Goal: Information Seeking & Learning: Check status

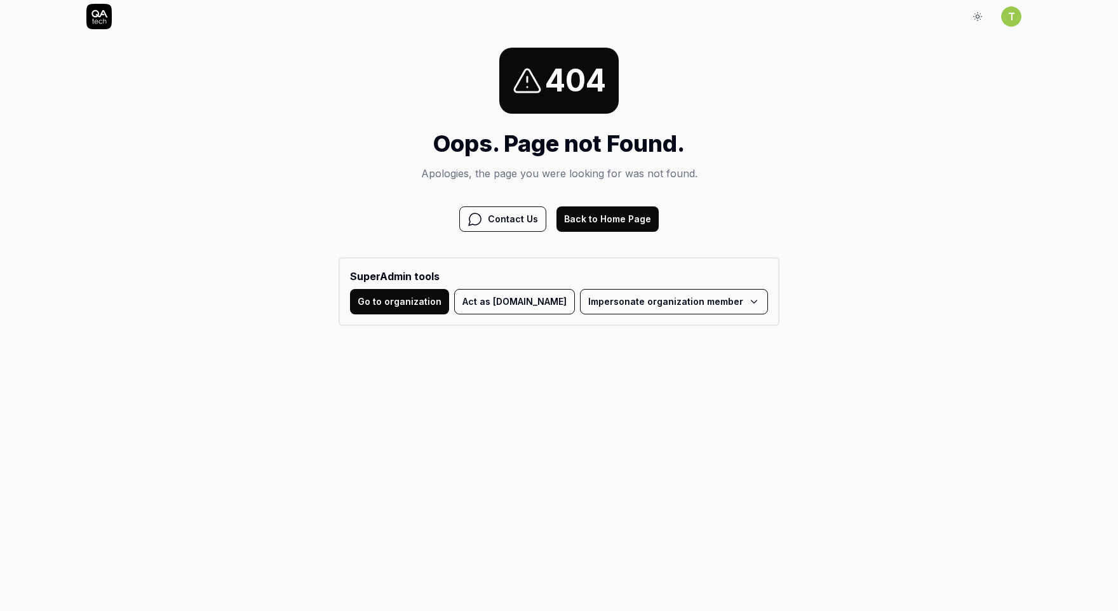
click at [649, 297] on html "Sign In T Sign In 404 Oops. Page not Found. Apologies, the page you were lookin…" at bounding box center [559, 169] width 1118 height 339
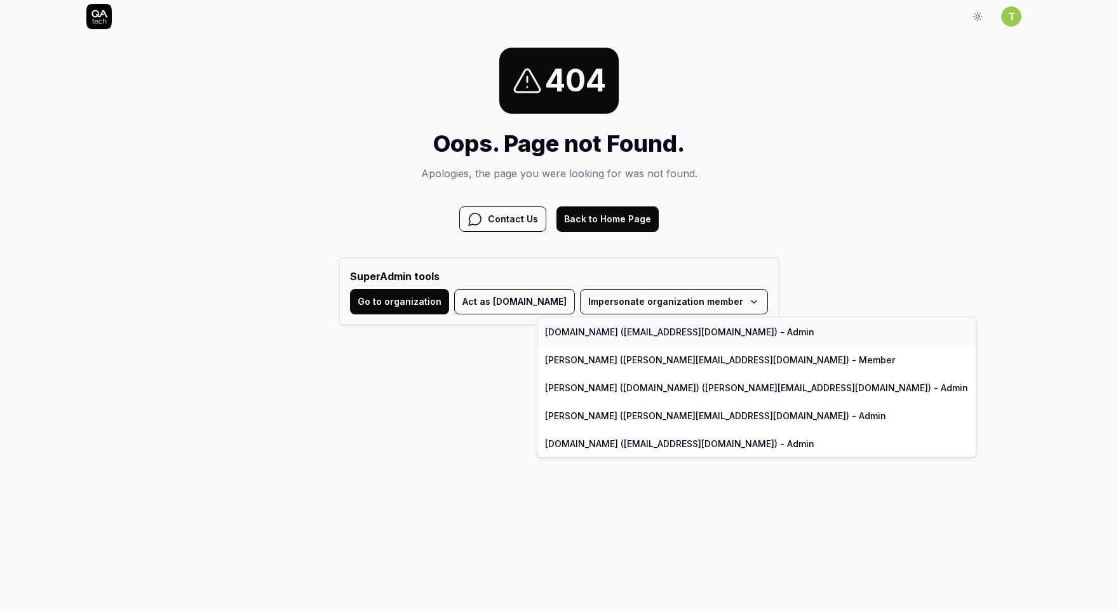
click at [626, 333] on link "QA.tech (support@qa.tech) - Admin" at bounding box center [756, 332] width 438 height 28
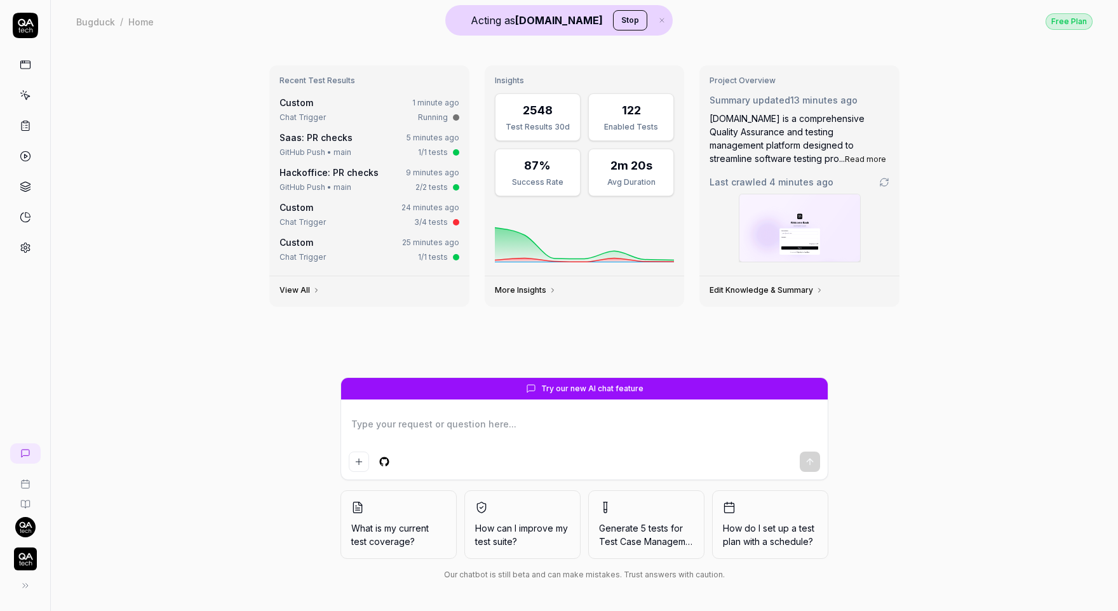
click at [96, 72] on div "Recent Test Results Custom 1 minute ago Chat Trigger Running Saas: PR checks 5 …" at bounding box center [584, 327] width 1067 height 568
type textarea "*"
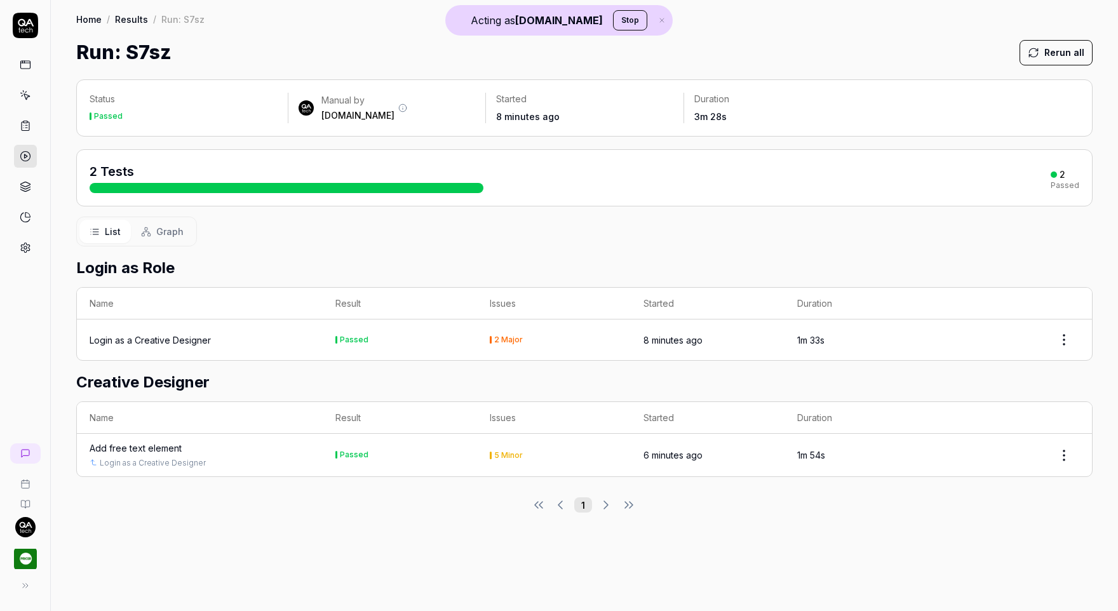
click at [831, 58] on div "Run: S7sz Rerun all" at bounding box center [584, 52] width 1016 height 29
click at [1069, 463] on html "Acting as [DOMAIN_NAME] Stop Home / Results / Run: S7sz Home / Results / Run: S…" at bounding box center [559, 305] width 1118 height 611
click at [356, 539] on html "Acting as [DOMAIN_NAME] Stop Home / Results / Run: S7sz Home / Results / Run: S…" at bounding box center [559, 305] width 1118 height 611
click at [234, 41] on div "Run: S7sz Rerun all" at bounding box center [584, 52] width 1016 height 29
click at [141, 23] on link "Results" at bounding box center [131, 19] width 33 height 13
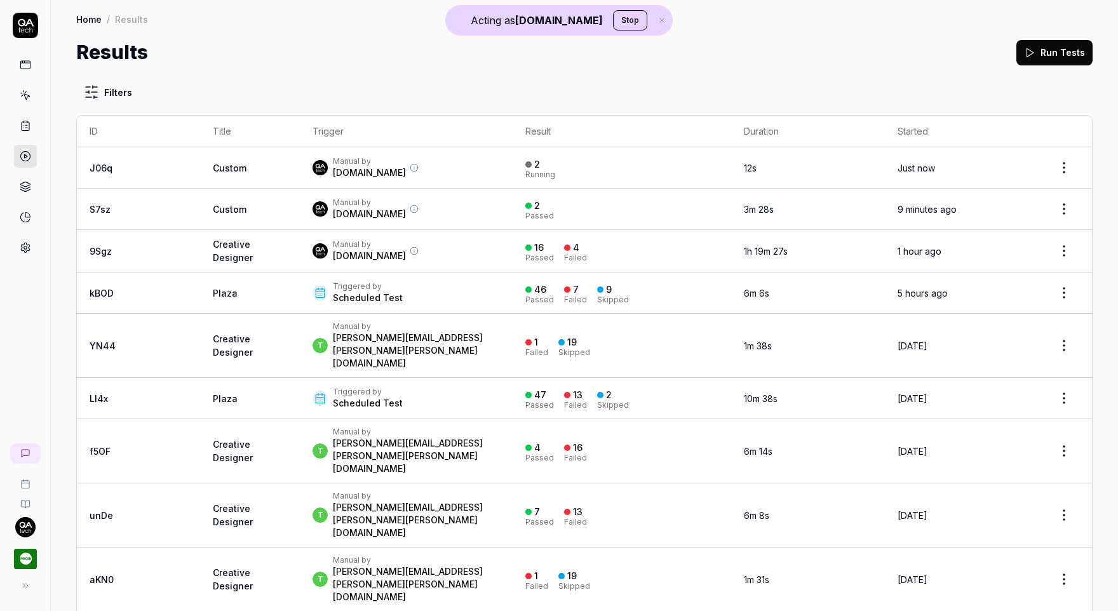
click at [371, 255] on div "Manual by [DOMAIN_NAME]" at bounding box center [405, 250] width 187 height 23
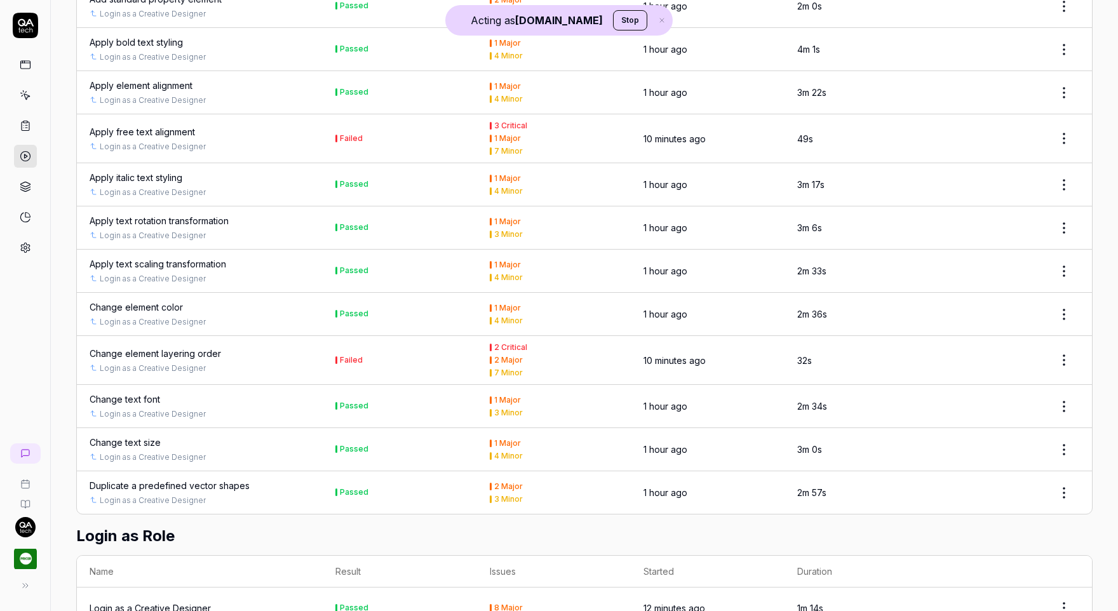
scroll to position [894, 0]
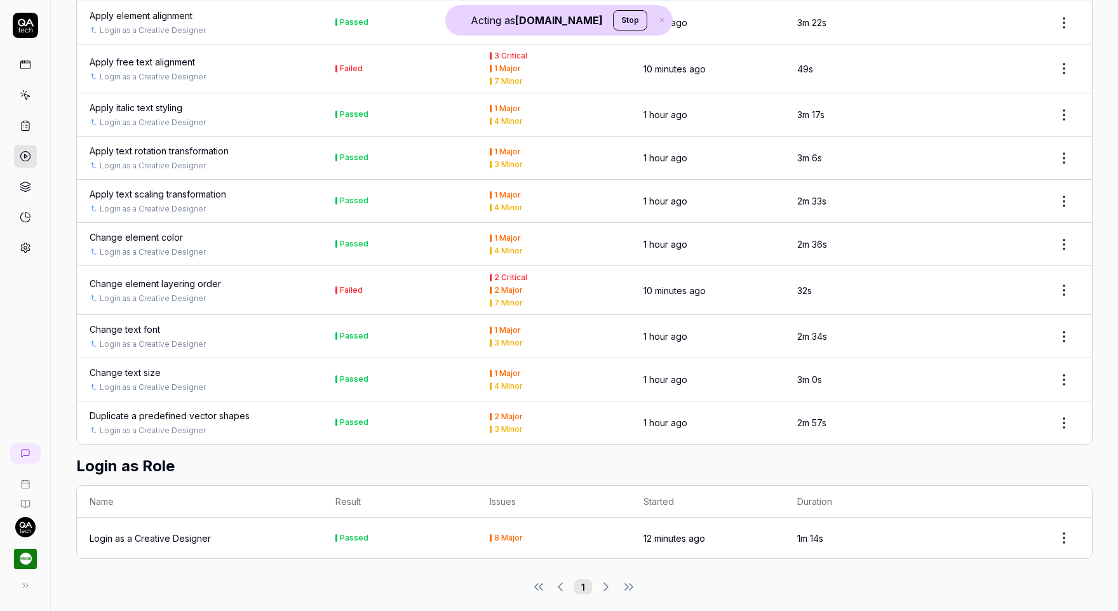
click at [610, 579] on div "1" at bounding box center [584, 586] width 1016 height 15
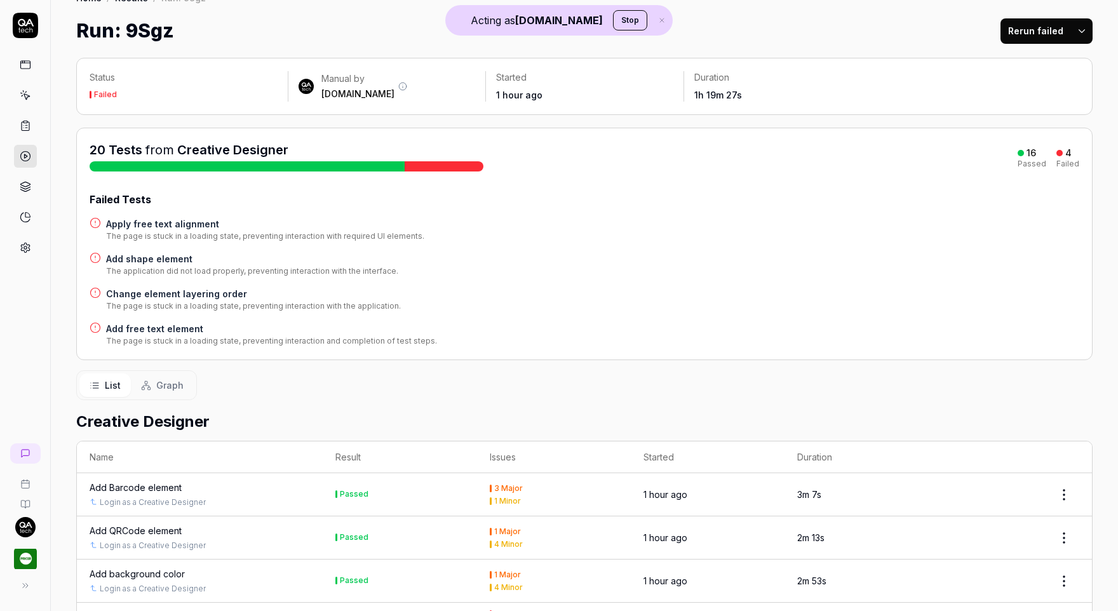
scroll to position [0, 0]
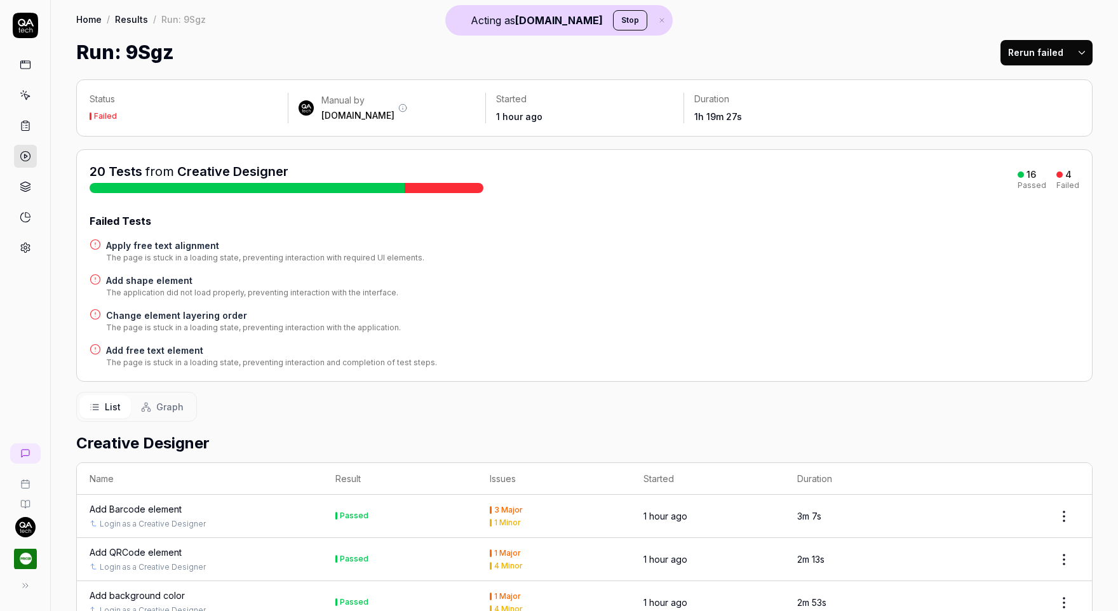
click at [726, 50] on div "Run: 9Sgz Rerun failed" at bounding box center [584, 52] width 1016 height 29
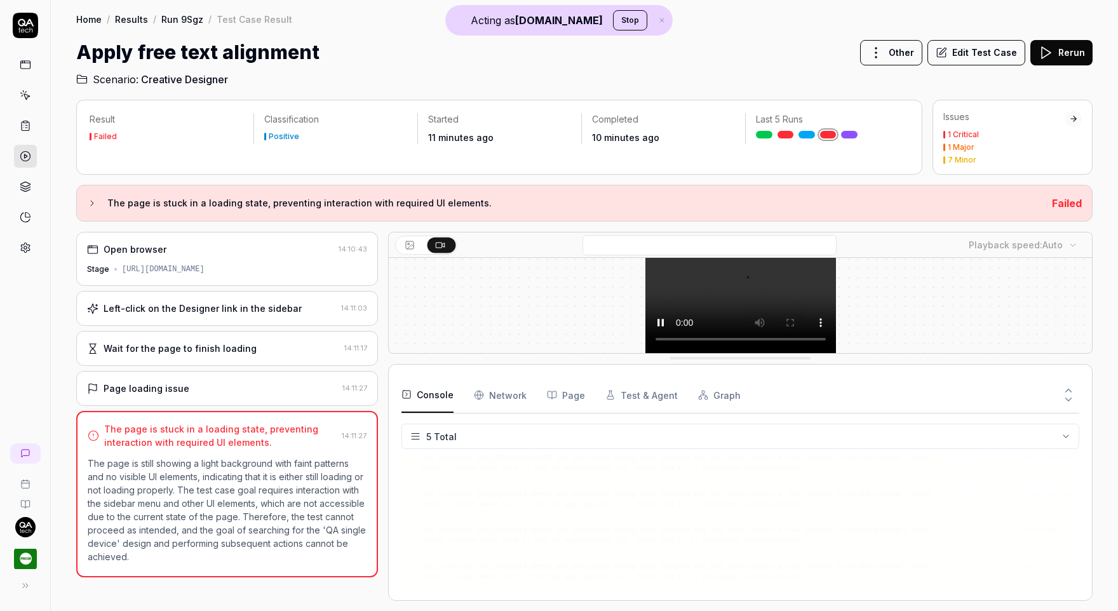
scroll to position [77, 0]
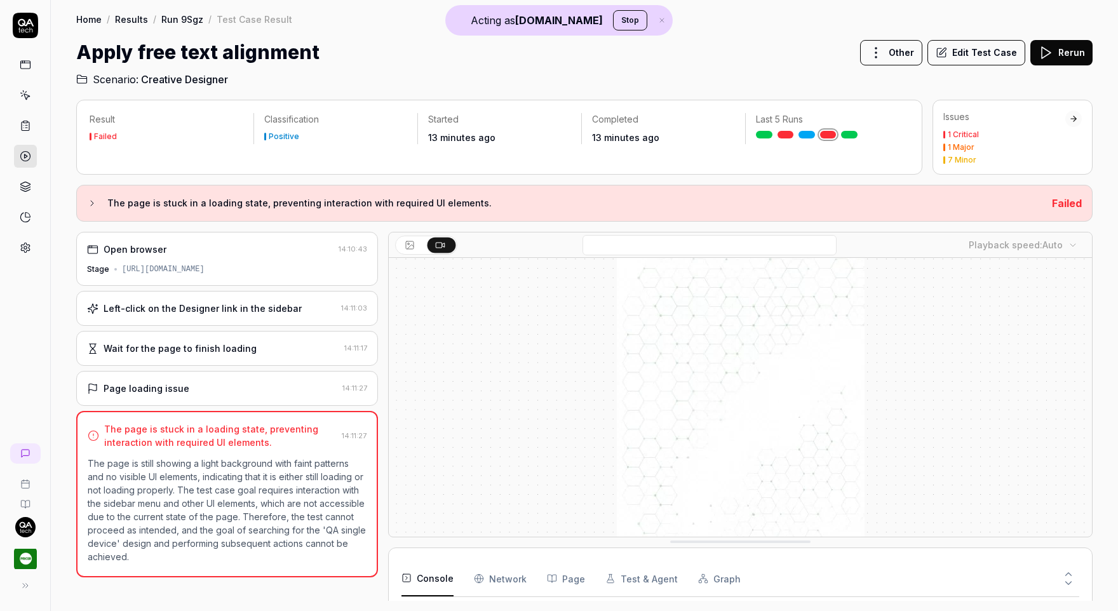
click at [695, 65] on div "Apply free text alignment Other Edit Test Case Rerun" at bounding box center [584, 52] width 1016 height 29
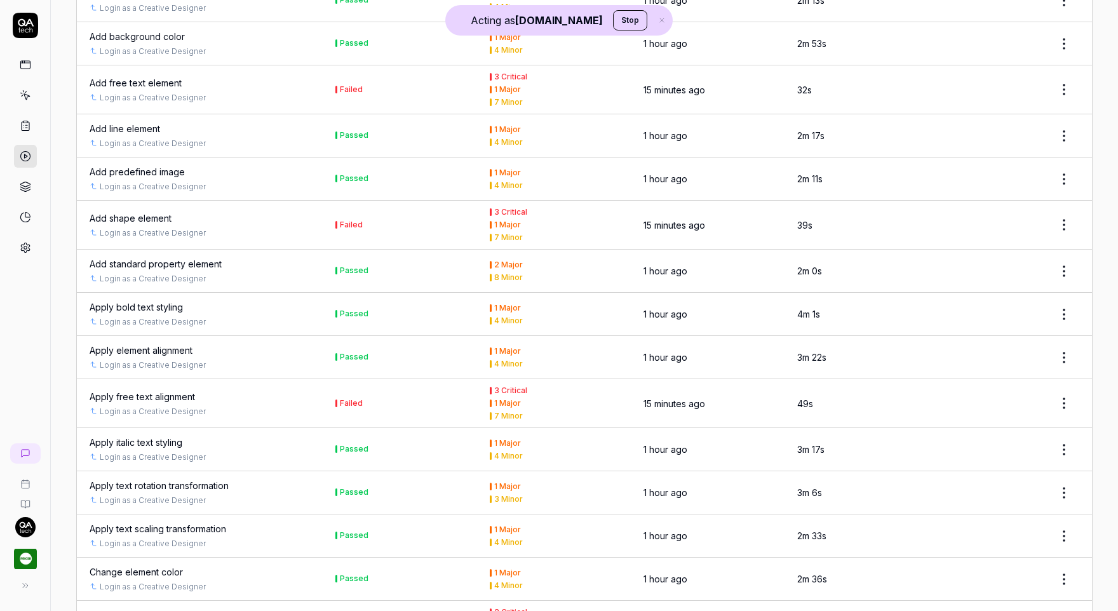
scroll to position [615, 0]
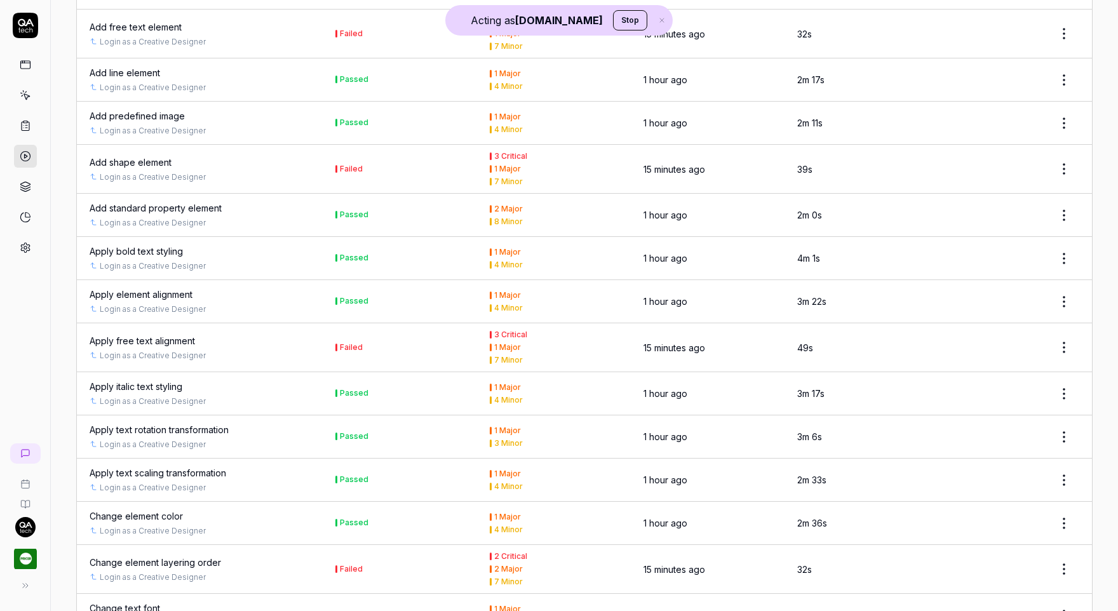
click at [137, 175] on link "Login as a Creative Designer" at bounding box center [153, 176] width 106 height 11
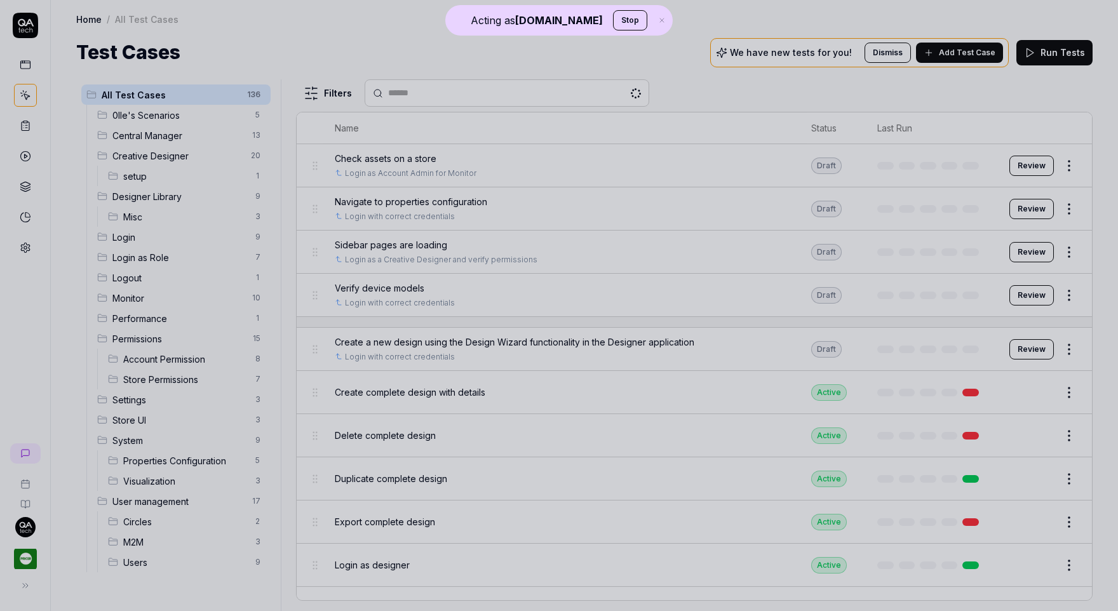
click at [371, 53] on div at bounding box center [559, 305] width 1118 height 611
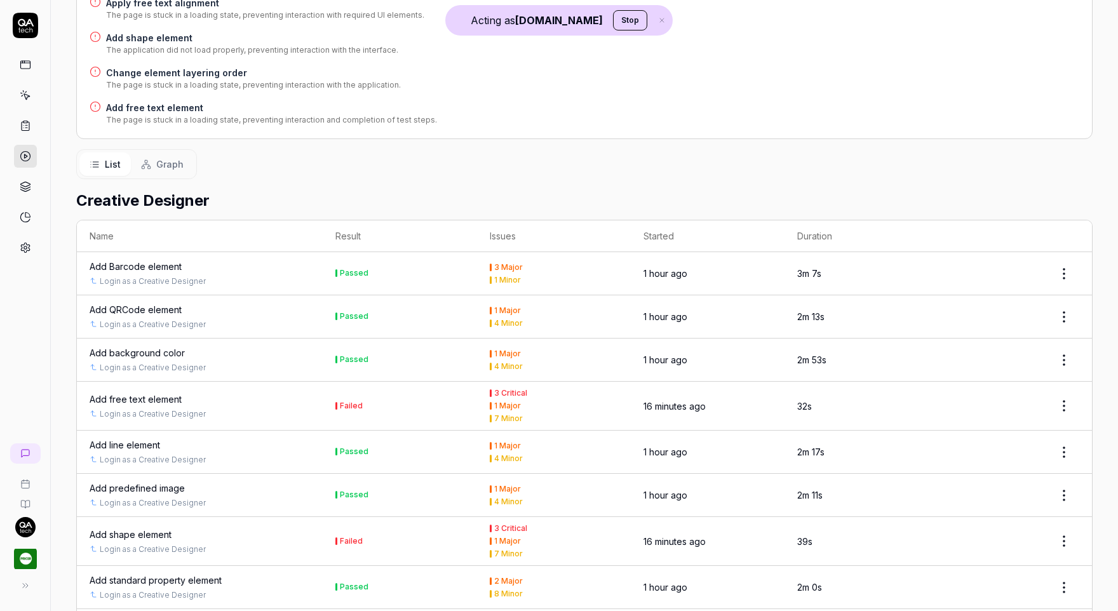
scroll to position [474, 0]
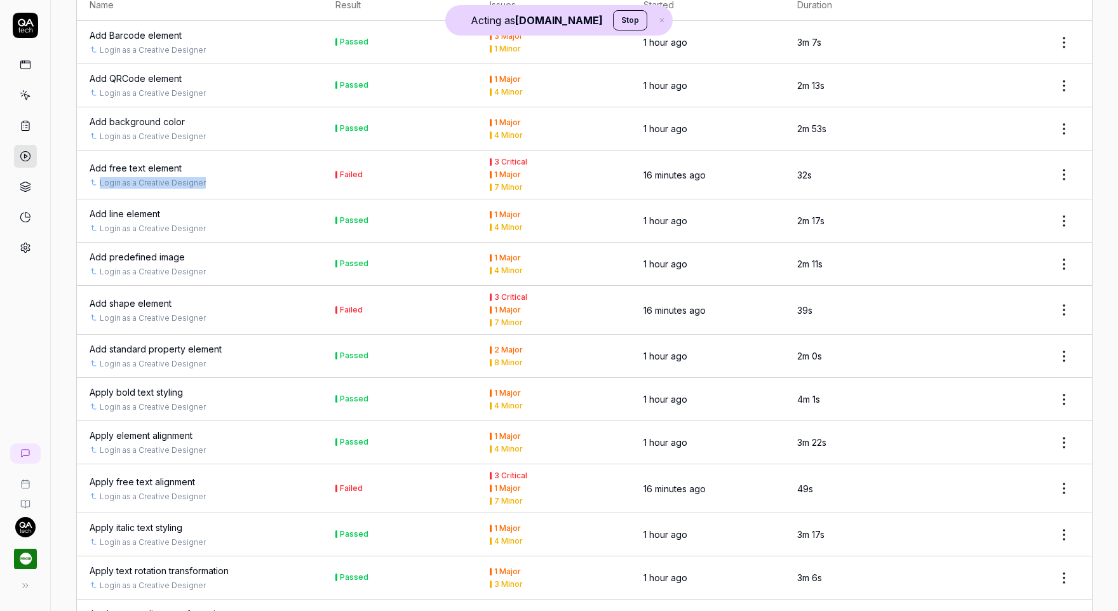
drag, startPoint x: 224, startPoint y: 188, endPoint x: 97, endPoint y: 185, distance: 127.0
click at [97, 185] on td "Add free text element Login as a Creative Designer" at bounding box center [200, 175] width 246 height 49
copy link "Login as a Creative Designer"
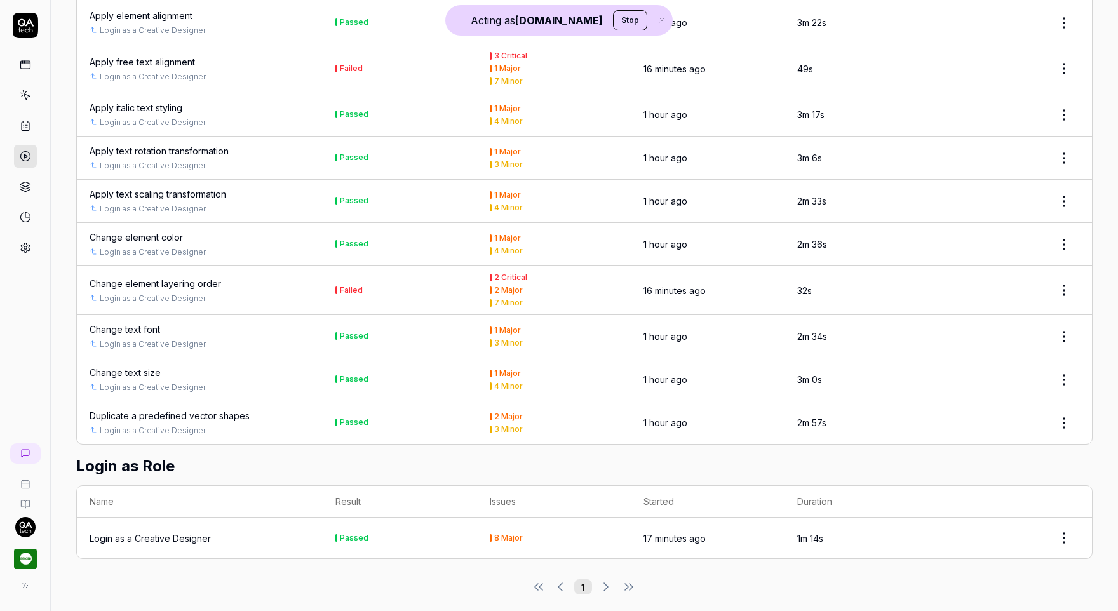
drag, startPoint x: 266, startPoint y: 309, endPoint x: 258, endPoint y: 309, distance: 8.3
click at [266, 315] on td "Change text font Login as a Creative Designer" at bounding box center [200, 336] width 246 height 43
click at [181, 280] on div "Change element layering order" at bounding box center [155, 283] width 131 height 13
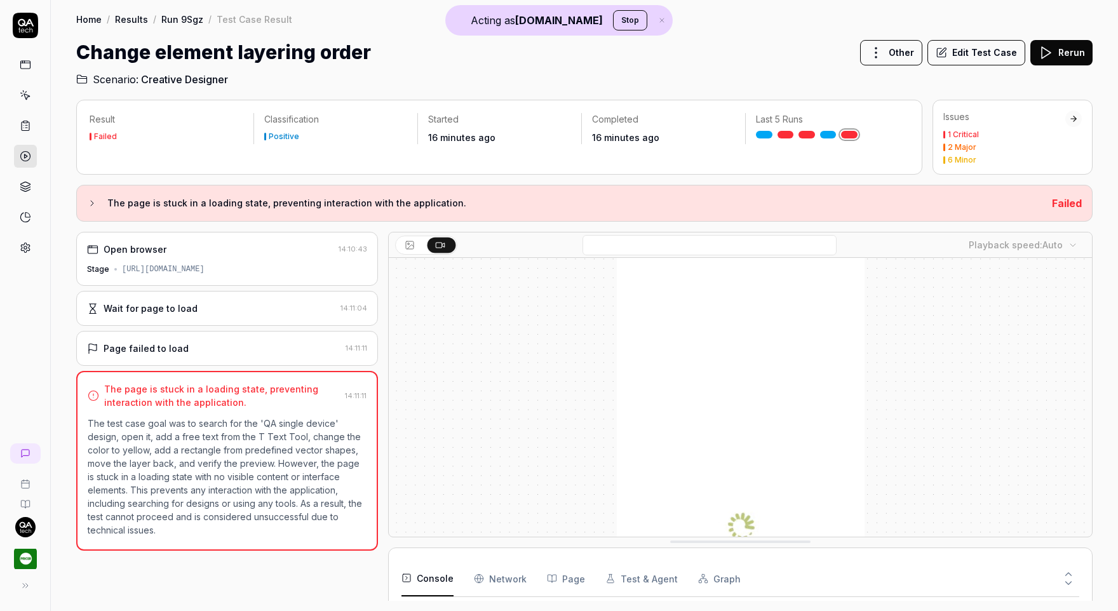
scroll to position [77, 0]
click at [233, 280] on div "Open browser 14:10:43 Stage https://design.stage.pricer-plaza.com/7489d84e-a299…" at bounding box center [227, 259] width 302 height 54
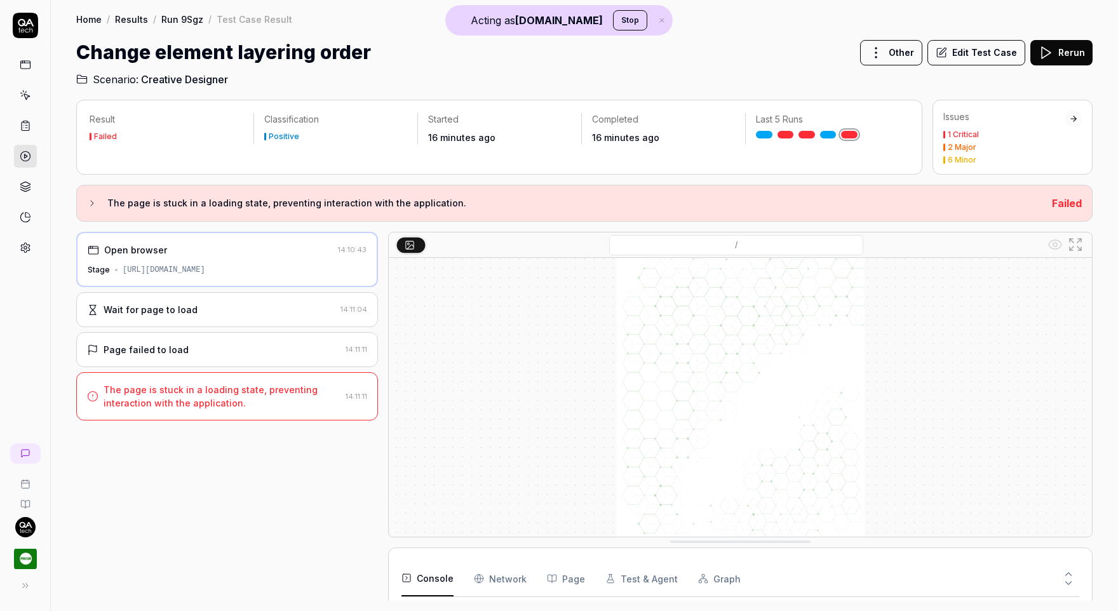
click at [236, 307] on div "Wait for page to load" at bounding box center [211, 309] width 248 height 13
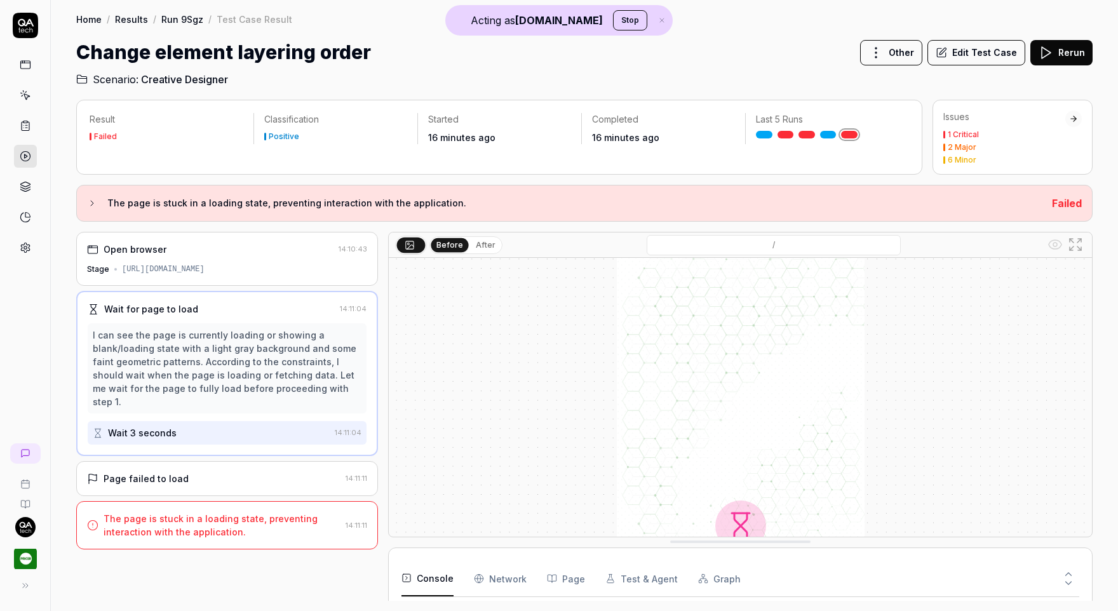
click at [204, 269] on div "https://design.stage.pricer-plaza.com/7489d84e-a299-4270-9fc2-f50858b684db/" at bounding box center [163, 269] width 83 height 11
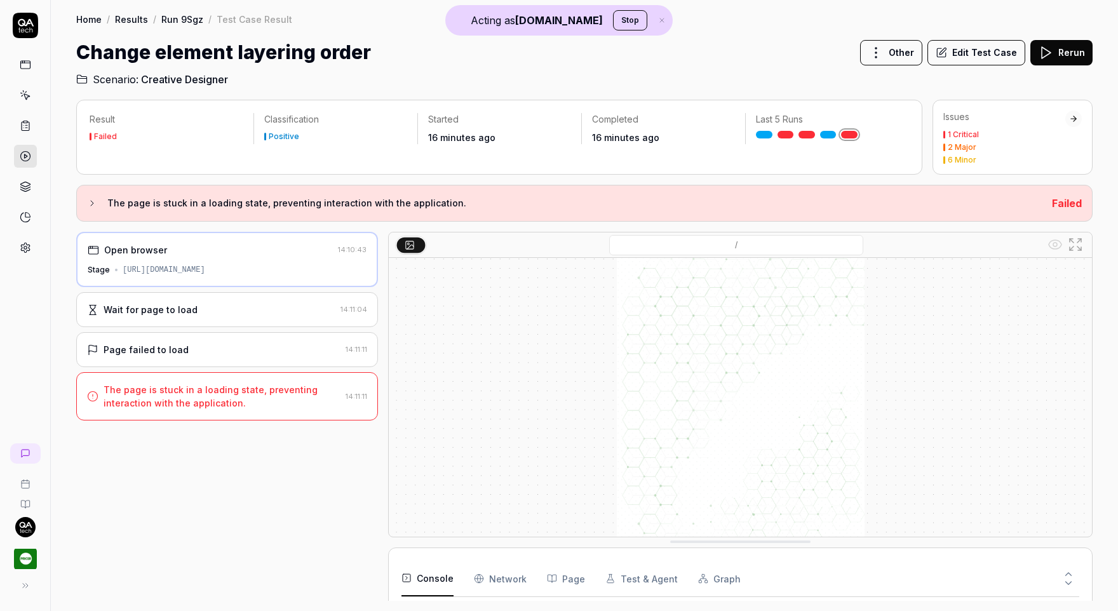
click at [205, 265] on div "https://design.stage.pricer-plaza.com/7489d84e-a299-4270-9fc2-f50858b684db/" at bounding box center [164, 269] width 83 height 11
click at [563, 72] on h2 "Scenario: Creative Designer" at bounding box center [584, 77] width 1016 height 20
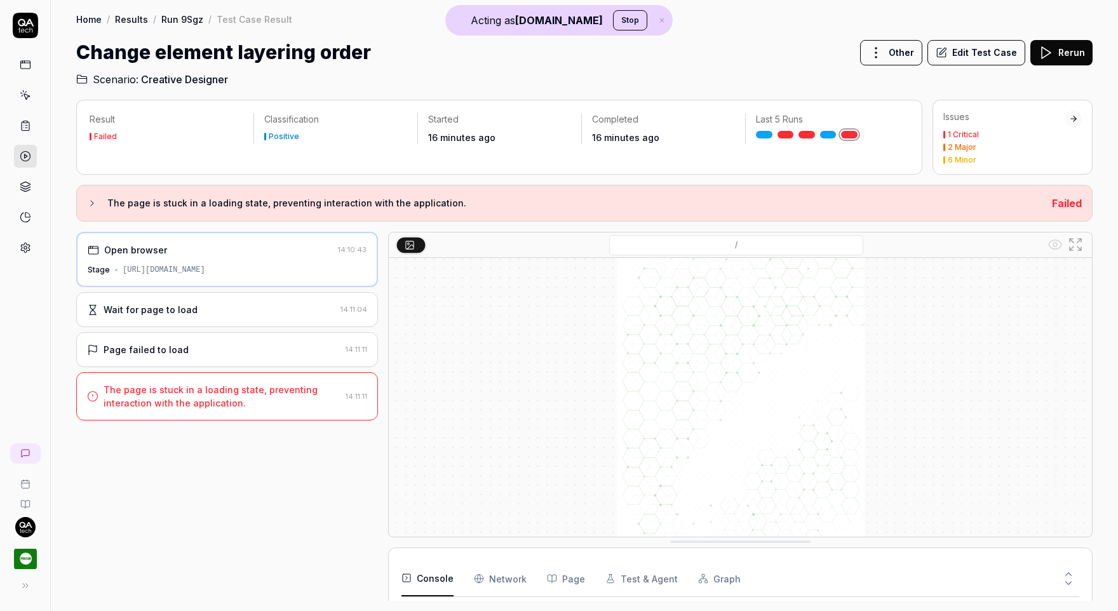
click at [187, 18] on link "Run 9Sgz" at bounding box center [182, 19] width 42 height 13
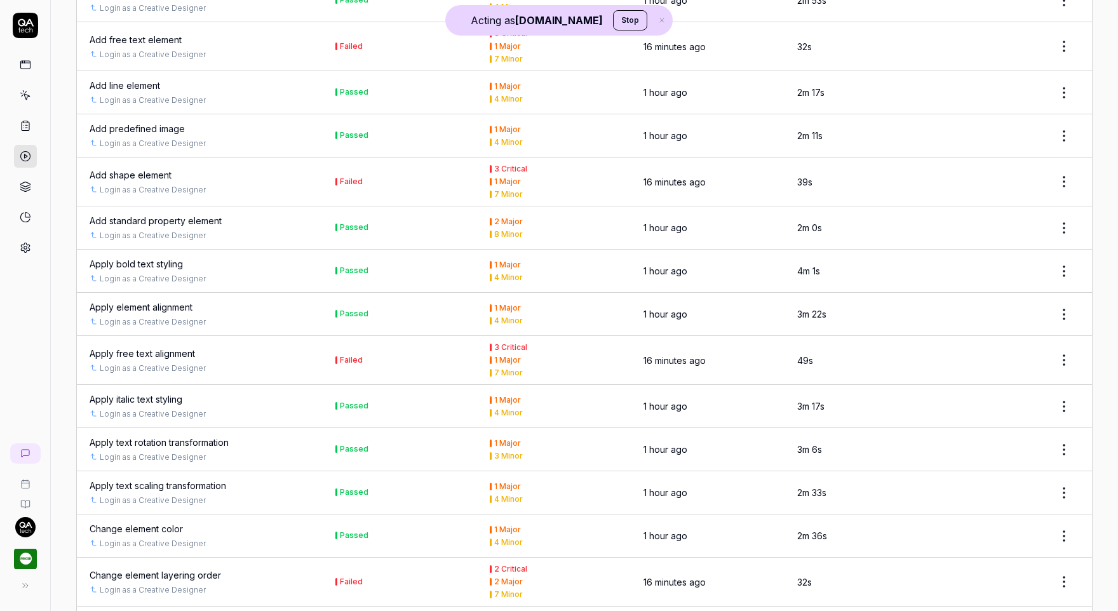
scroll to position [894, 0]
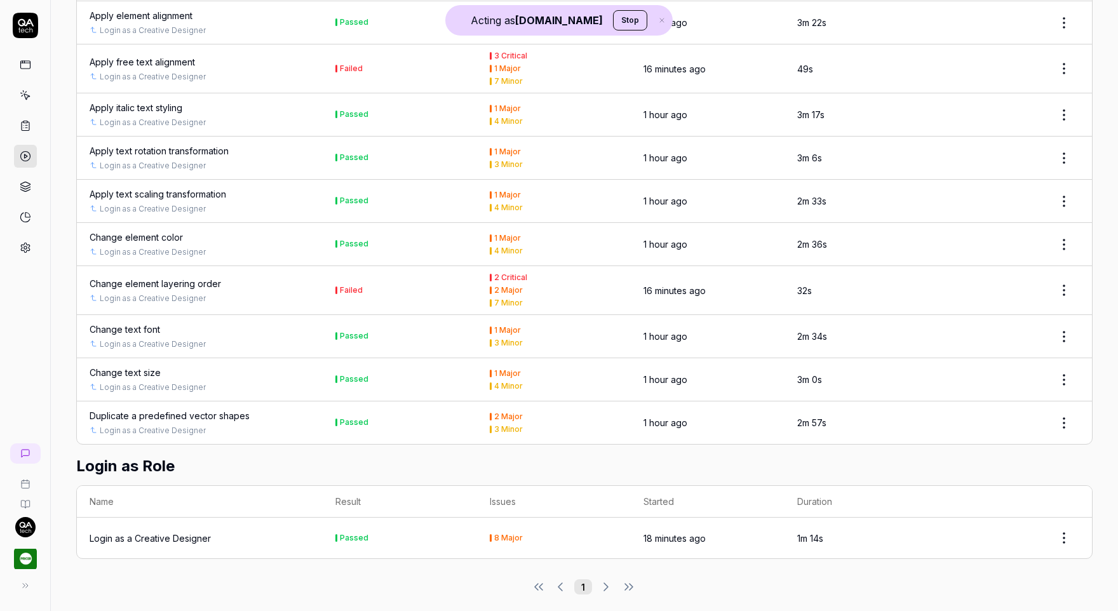
click at [165, 532] on div "Login as a Creative Designer" at bounding box center [150, 538] width 121 height 13
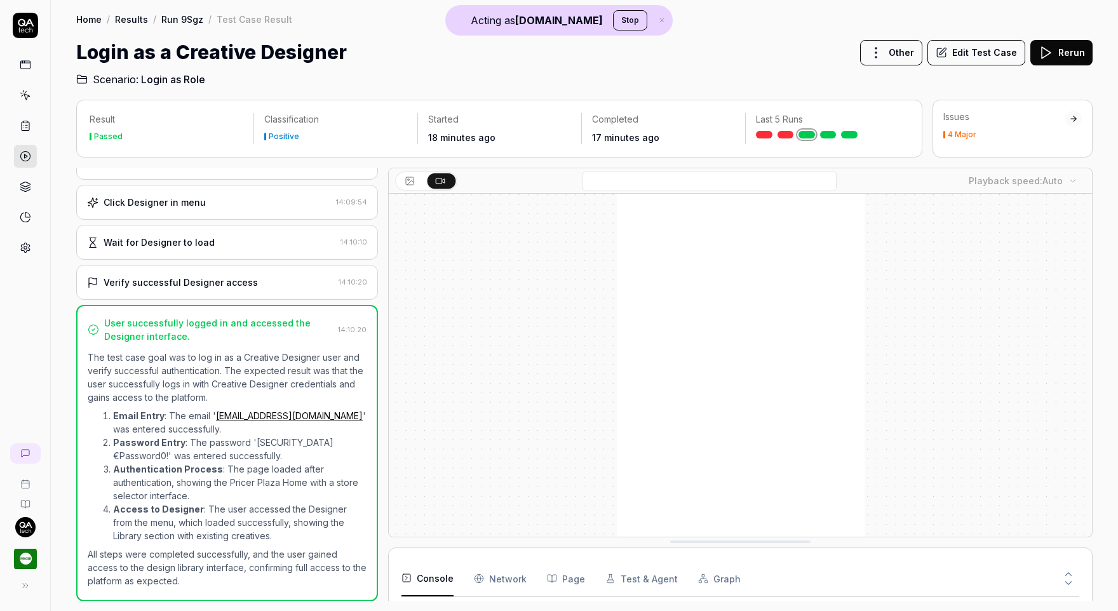
scroll to position [97, 0]
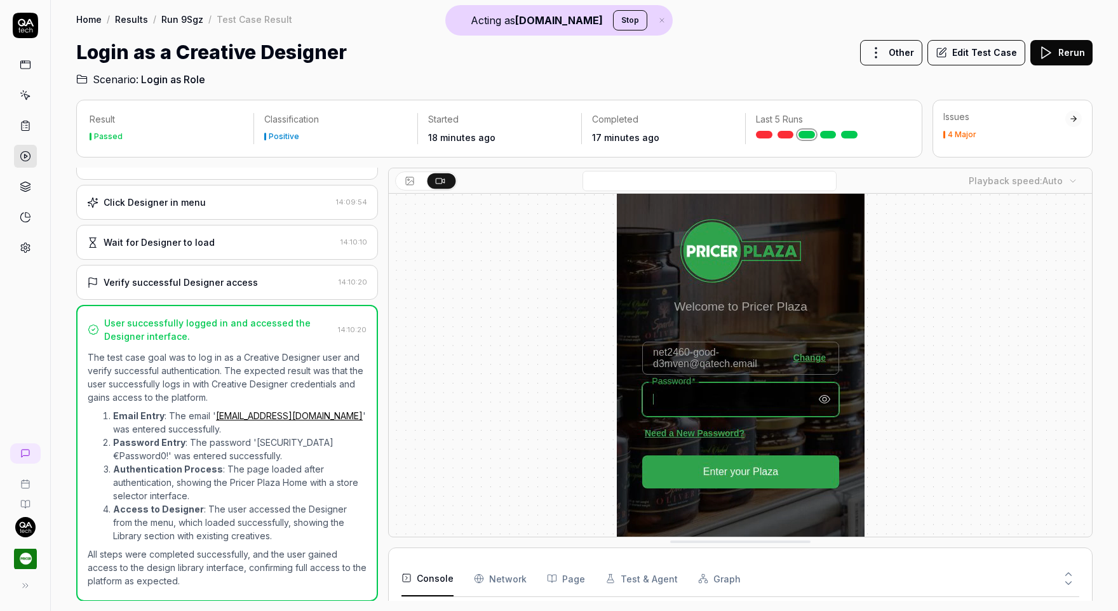
click at [241, 293] on div "Verify successful Designer access 14:10:20" at bounding box center [227, 282] width 302 height 35
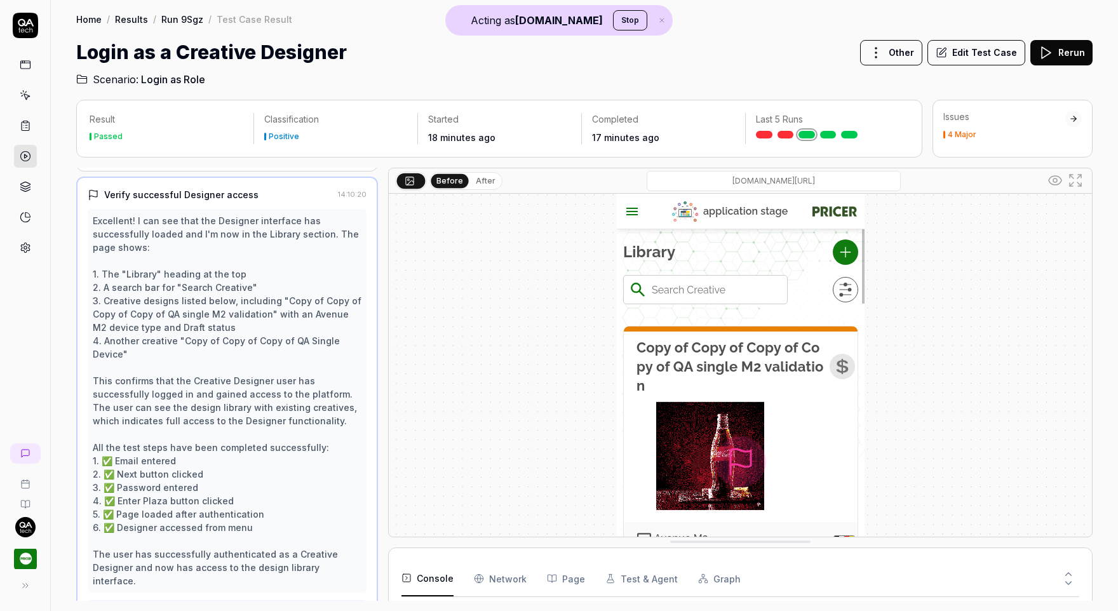
scroll to position [417, 0]
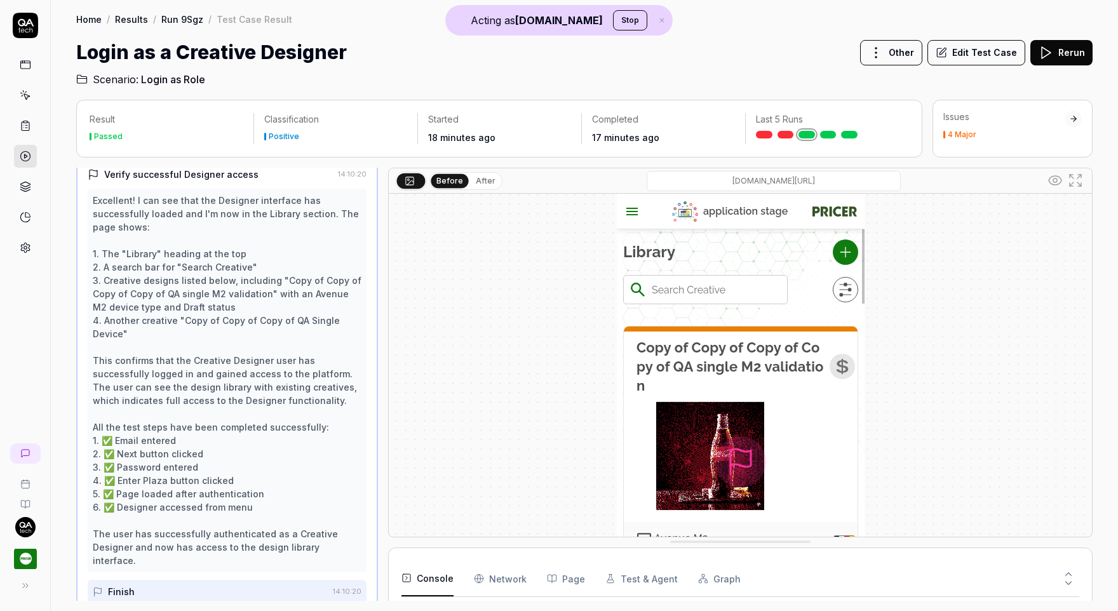
click at [702, 45] on div "Login as a Creative Designer Other Edit Test Case Rerun" at bounding box center [584, 52] width 1016 height 29
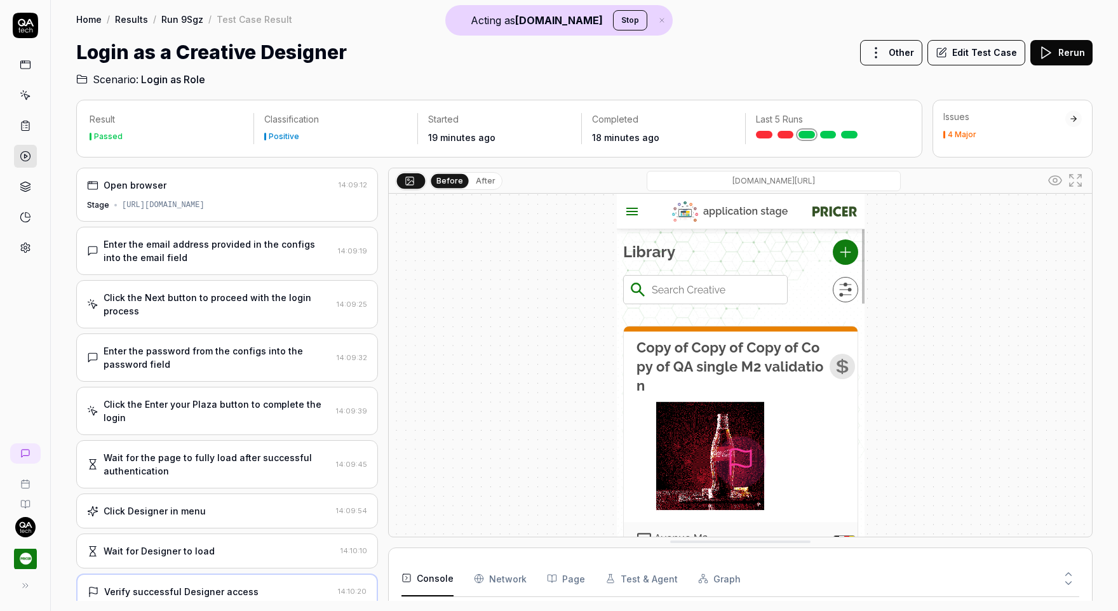
click at [200, 202] on div "https://home.stage.pricer-plaza.com/" at bounding box center [163, 204] width 83 height 11
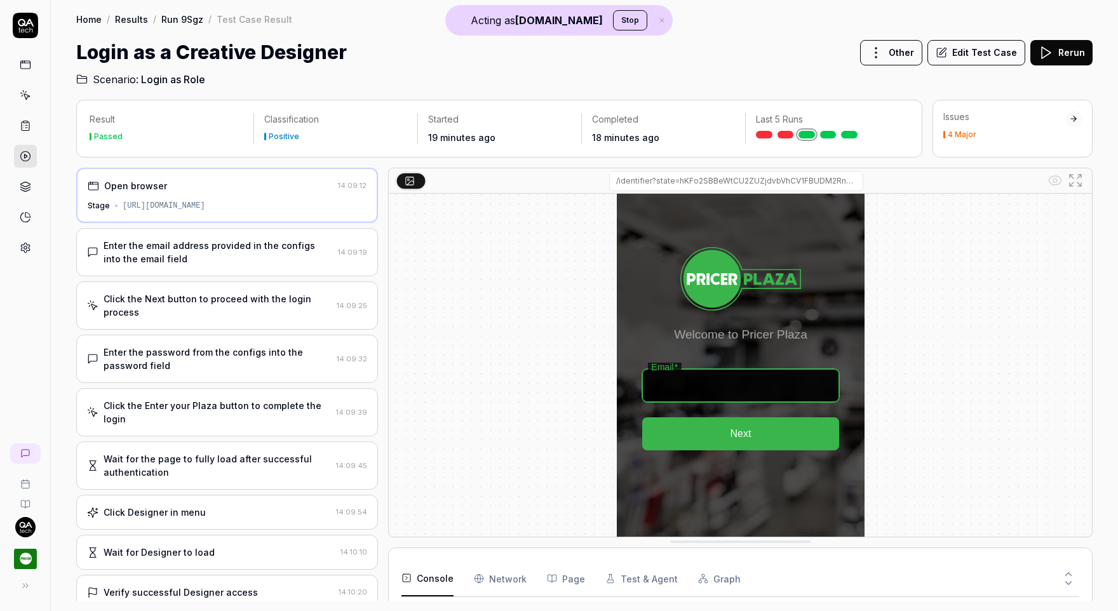
click at [432, 379] on div at bounding box center [740, 365] width 703 height 343
click at [462, 67] on h2 "Scenario: Login as Role" at bounding box center [584, 77] width 1016 height 20
